Goal: Task Accomplishment & Management: Manage account settings

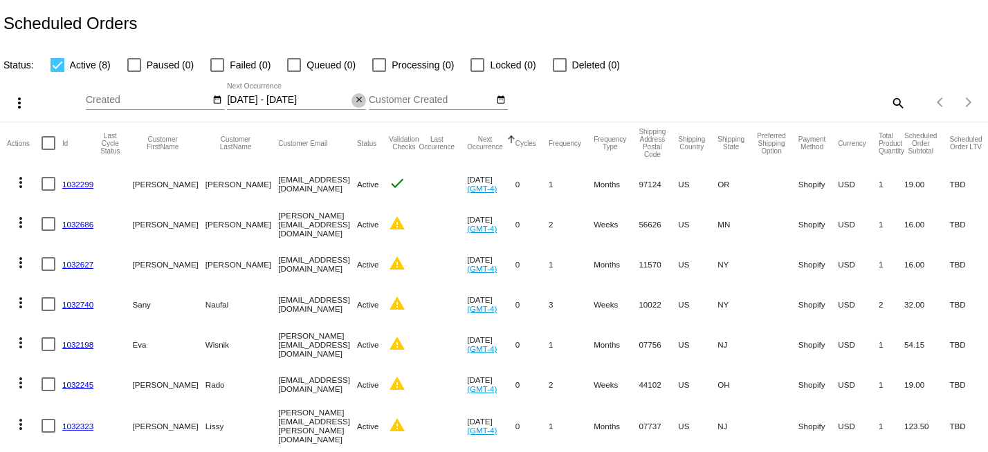
click at [358, 102] on mat-icon "close" at bounding box center [359, 100] width 10 height 11
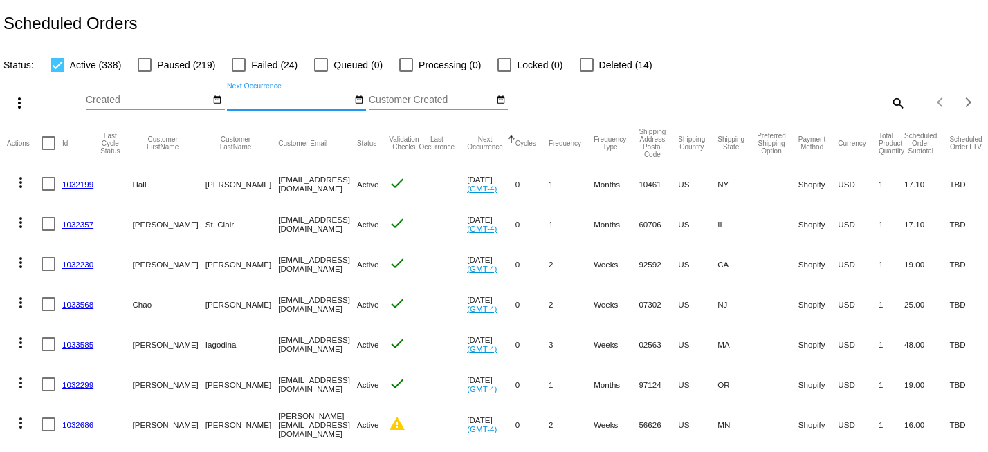
click at [58, 65] on div at bounding box center [57, 65] width 14 height 14
click at [57, 72] on input "Active (338)" at bounding box center [57, 72] width 1 height 1
checkbox input "false"
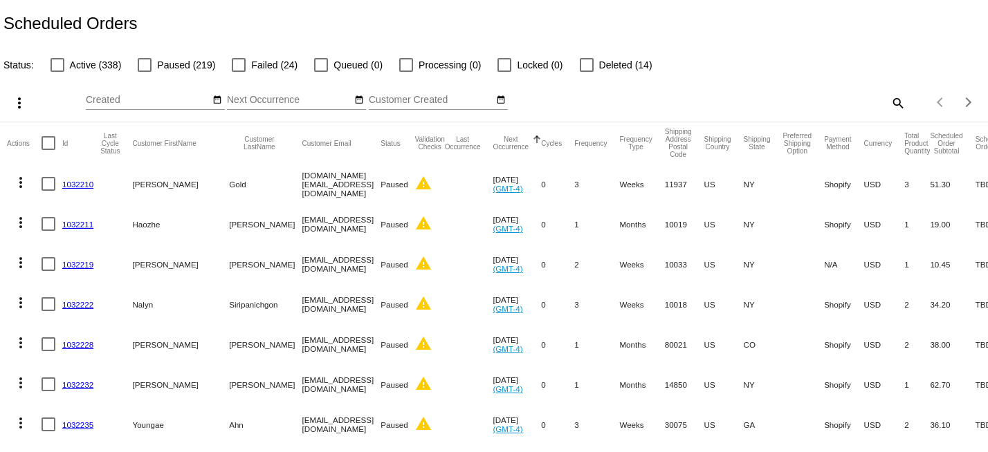
click at [894, 102] on mat-icon "search" at bounding box center [897, 102] width 17 height 21
drag, startPoint x: 895, startPoint y: 102, endPoint x: 878, endPoint y: 102, distance: 17.3
click at [888, 102] on input "Search" at bounding box center [783, 100] width 246 height 11
click at [878, 102] on input "Search" at bounding box center [783, 100] width 246 height 11
paste input "Soto"
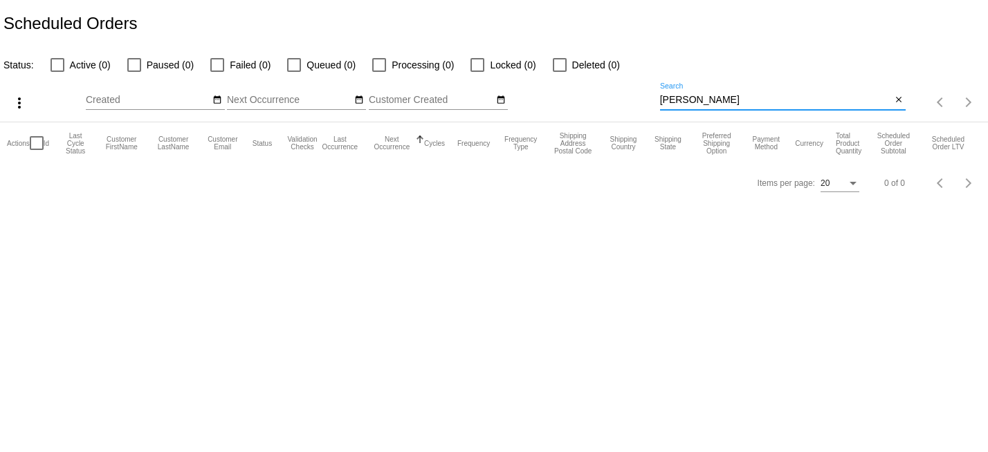
type input "Soto"
click at [701, 98] on input "Soto" at bounding box center [776, 100] width 232 height 11
paste input "Ara"
type input "[PERSON_NAME]"
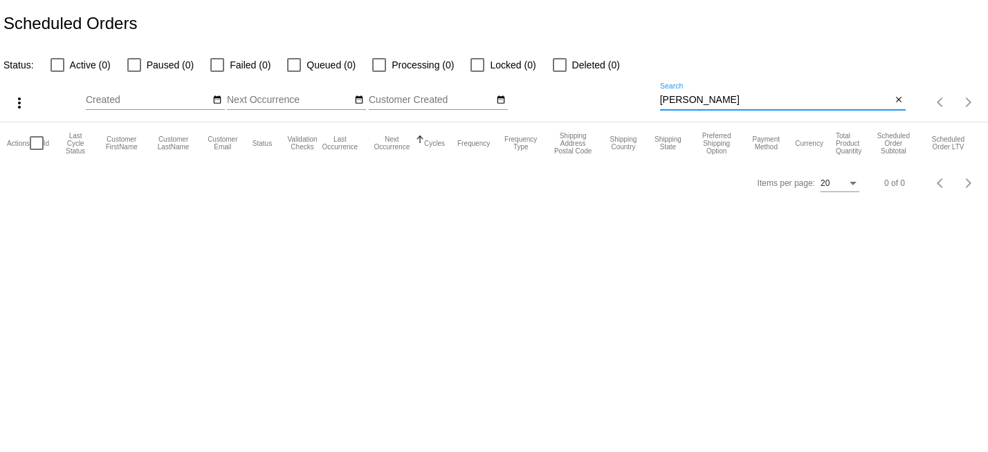
click at [739, 96] on input "[PERSON_NAME]" at bounding box center [776, 100] width 232 height 11
paste input "[PERSON_NAME][EMAIL_ADDRESS][PERSON_NAME][DOMAIN_NAME]"
type input "[PERSON_NAME][EMAIL_ADDRESS][PERSON_NAME][DOMAIN_NAME]"
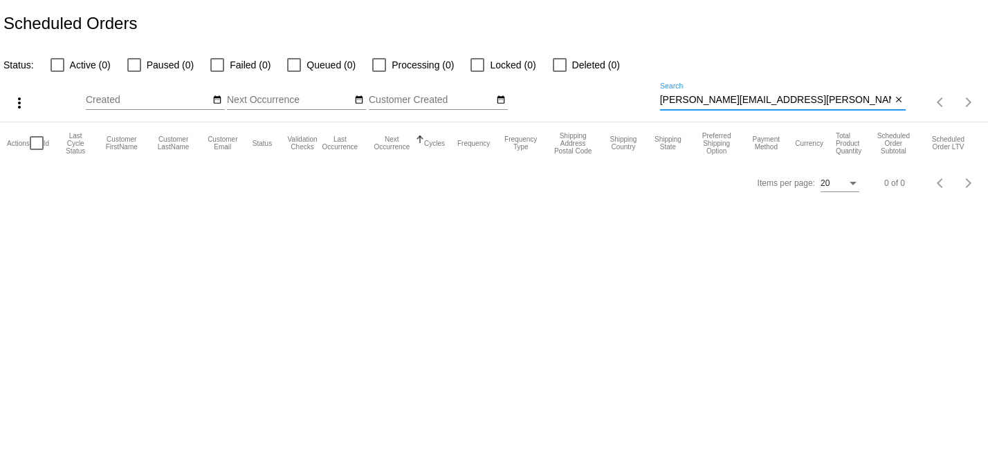
click at [746, 102] on input "[PERSON_NAME][EMAIL_ADDRESS][PERSON_NAME][DOMAIN_NAME]" at bounding box center [776, 100] width 232 height 11
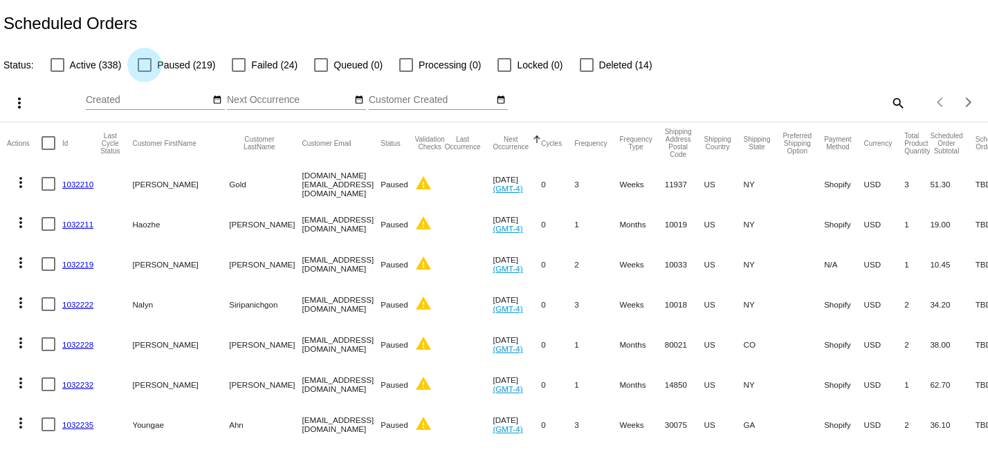
click at [143, 63] on div at bounding box center [145, 65] width 14 height 14
click at [144, 72] on input "Paused (219)" at bounding box center [144, 72] width 1 height 1
checkbox input "true"
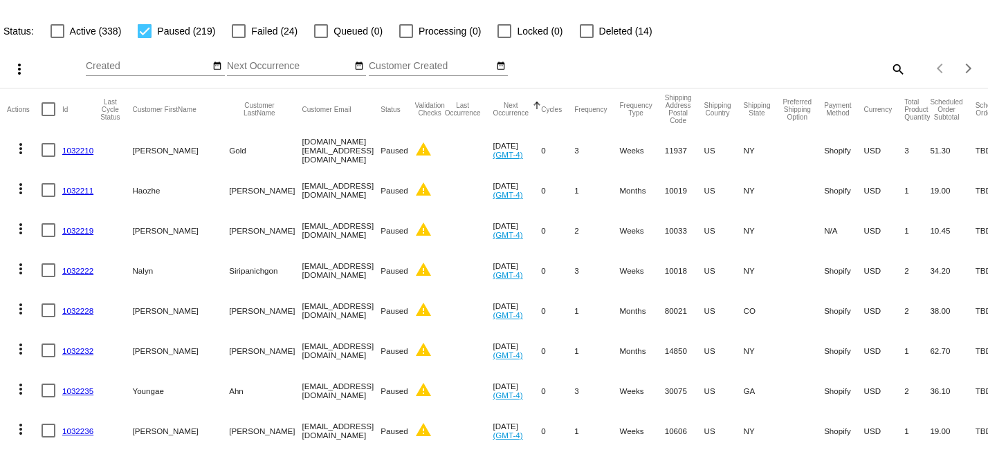
click at [896, 74] on mat-icon "search" at bounding box center [897, 68] width 17 height 21
click at [822, 59] on div "Search" at bounding box center [783, 62] width 246 height 27
click at [894, 63] on mat-icon "search" at bounding box center [897, 68] width 17 height 21
click at [814, 51] on div "Search" at bounding box center [783, 62] width 246 height 27
click at [793, 64] on input "Search" at bounding box center [783, 66] width 246 height 11
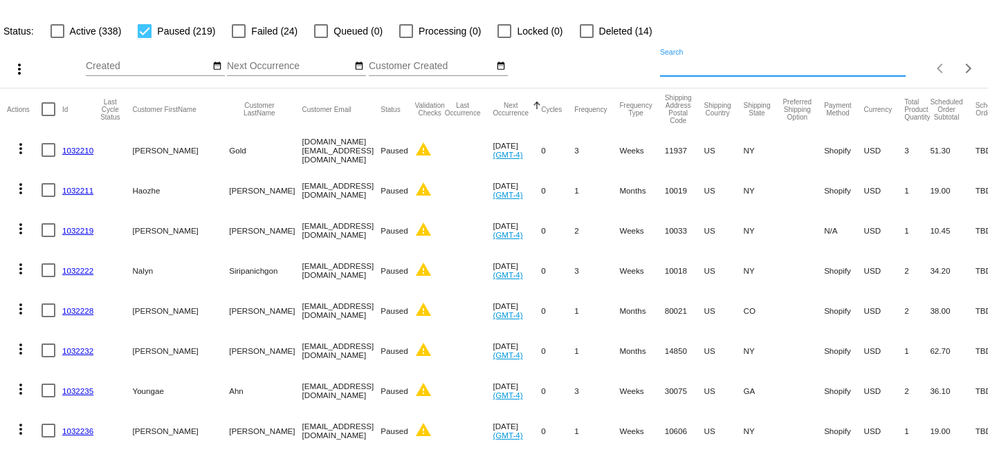
paste input "[PERSON_NAME]"
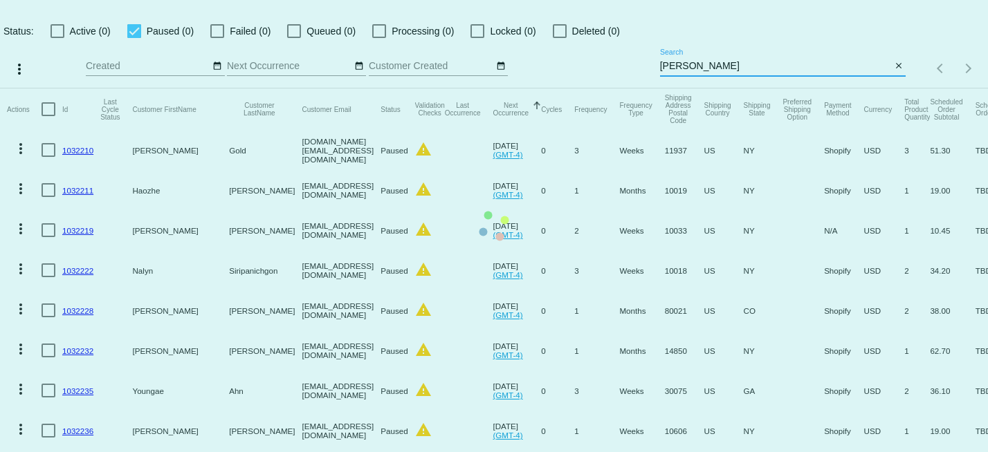
scroll to position [0, 0]
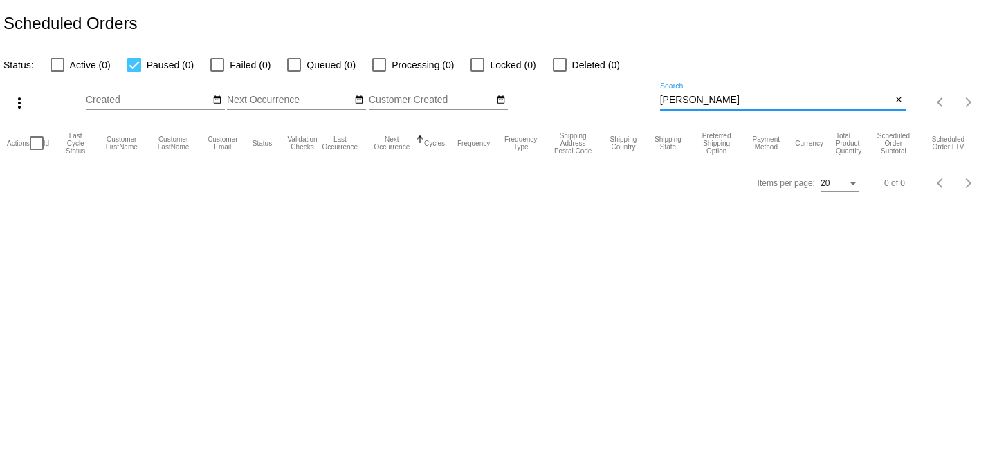
type input "[PERSON_NAME]"
